Goal: Task Accomplishment & Management: Use online tool/utility

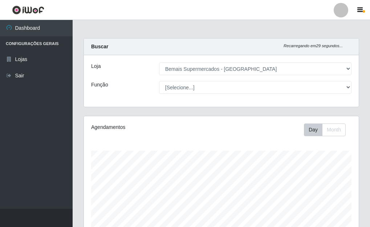
select select "249"
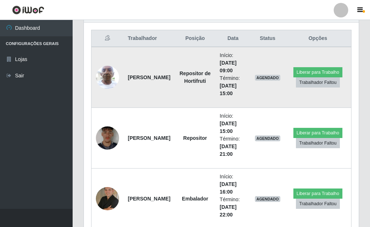
scroll to position [151, 275]
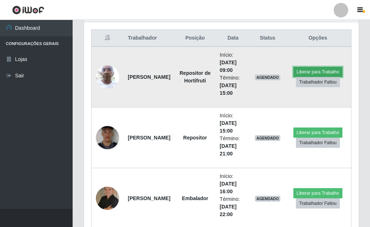
click at [304, 70] on button "Liberar para Trabalho" at bounding box center [318, 72] width 49 height 10
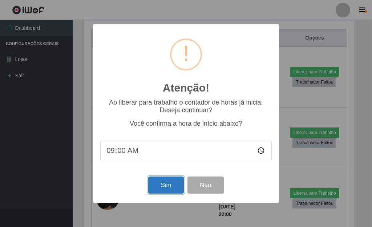
click at [158, 188] on button "Sim" at bounding box center [165, 185] width 35 height 17
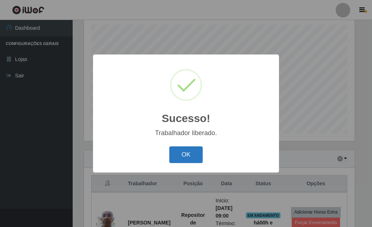
click at [184, 162] on button "OK" at bounding box center [186, 154] width 34 height 17
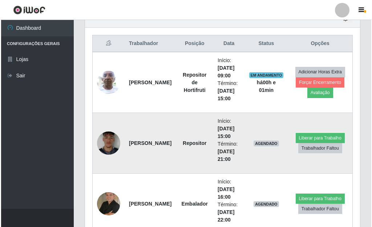
scroll to position [308, 0]
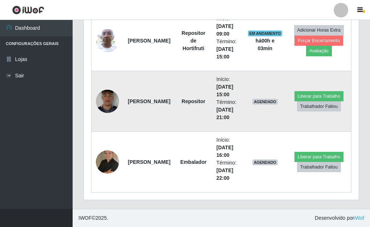
click at [98, 101] on img at bounding box center [107, 101] width 23 height 31
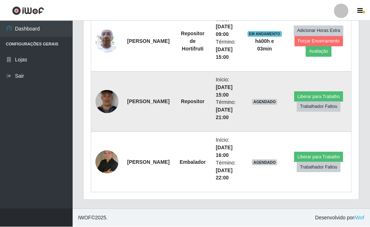
scroll to position [151, 271]
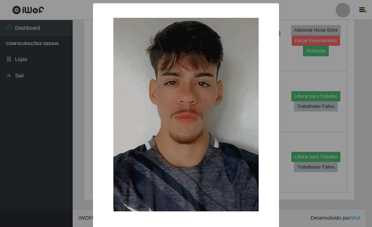
click at [283, 115] on div "× OK Cancel" at bounding box center [186, 113] width 372 height 227
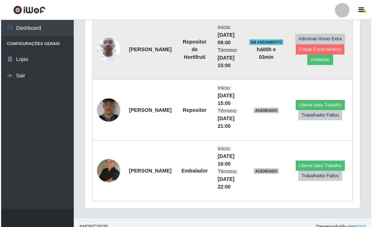
scroll to position [308, 0]
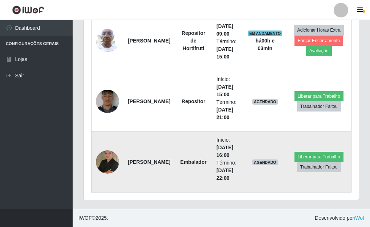
click at [102, 159] on img at bounding box center [107, 161] width 23 height 23
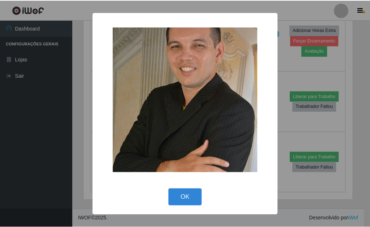
scroll to position [151, 271]
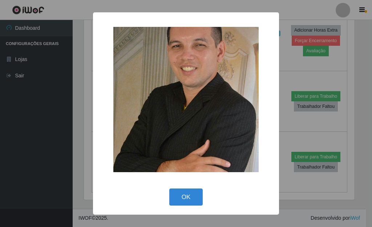
click at [291, 122] on div "× OK Cancel" at bounding box center [186, 113] width 372 height 227
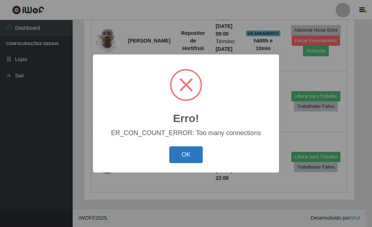
click at [180, 159] on button "OK" at bounding box center [186, 154] width 34 height 17
click at [187, 155] on button "OK" at bounding box center [186, 154] width 34 height 17
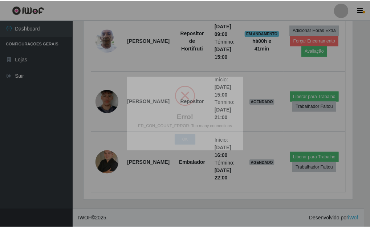
scroll to position [151, 275]
